Goal: Task Accomplishment & Management: Use online tool/utility

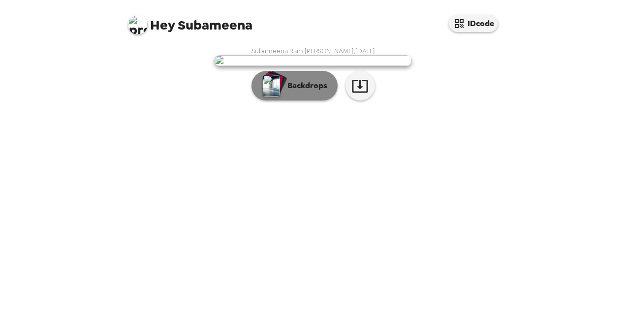
click at [283, 92] on p "Backdrops" at bounding box center [305, 86] width 45 height 12
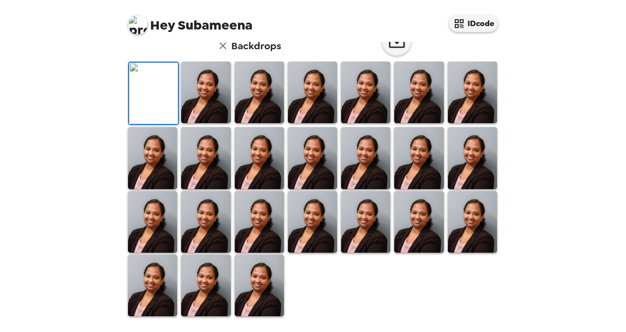
scroll to position [265, 0]
click at [245, 237] on img at bounding box center [259, 222] width 49 height 62
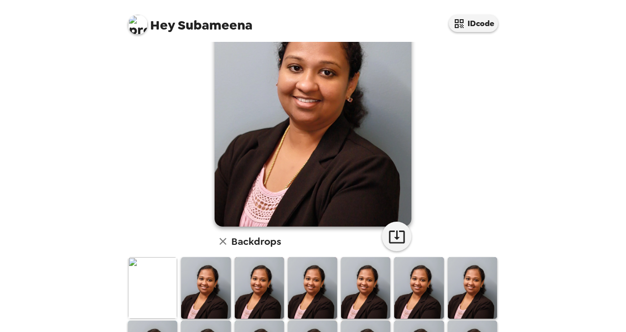
scroll to position [0, 0]
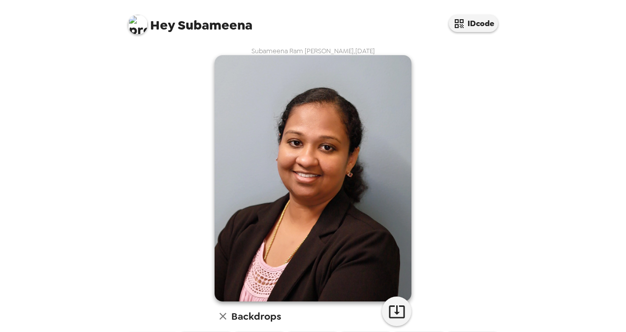
click at [245, 237] on img at bounding box center [313, 178] width 197 height 246
click at [389, 314] on icon "button" at bounding box center [397, 311] width 16 height 13
click at [465, 268] on div "Subameena Ram [PERSON_NAME] , [DATE] Backdrops" at bounding box center [313, 317] width 374 height 541
